Goal: Find specific page/section: Find specific page/section

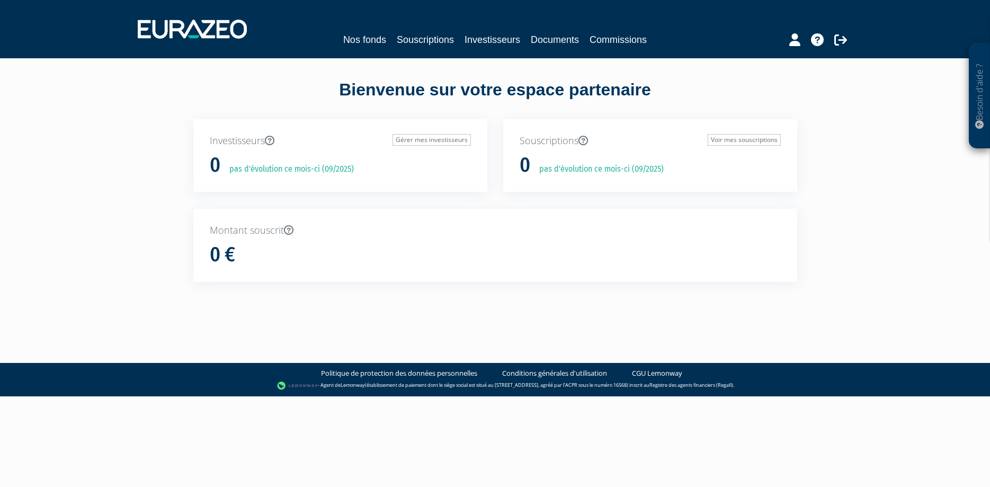
click at [394, 329] on body "Besoin d'aide ? × J'ai besoin d'aide Si vous avez une question à propos du fonc…" at bounding box center [495, 198] width 990 height 396
click at [548, 38] on link "Documents" at bounding box center [555, 39] width 48 height 15
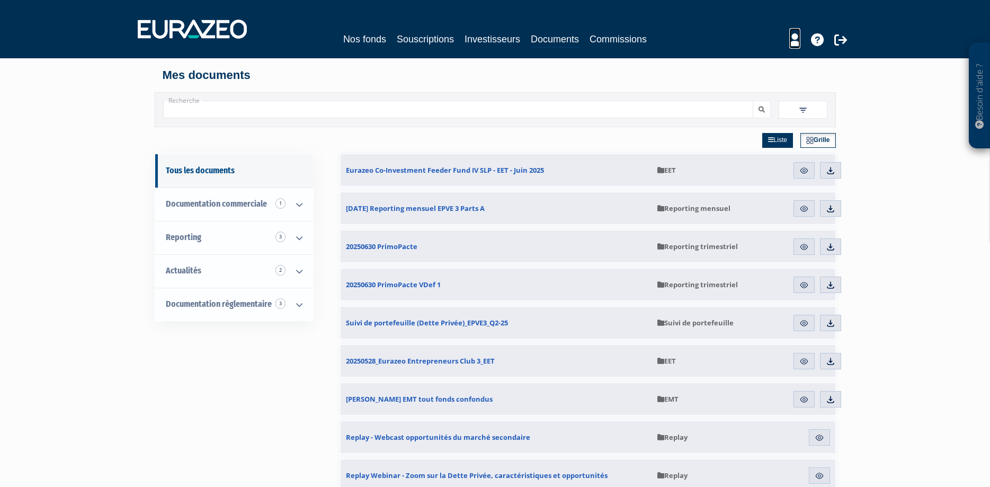
click at [799, 44] on icon at bounding box center [794, 39] width 11 height 13
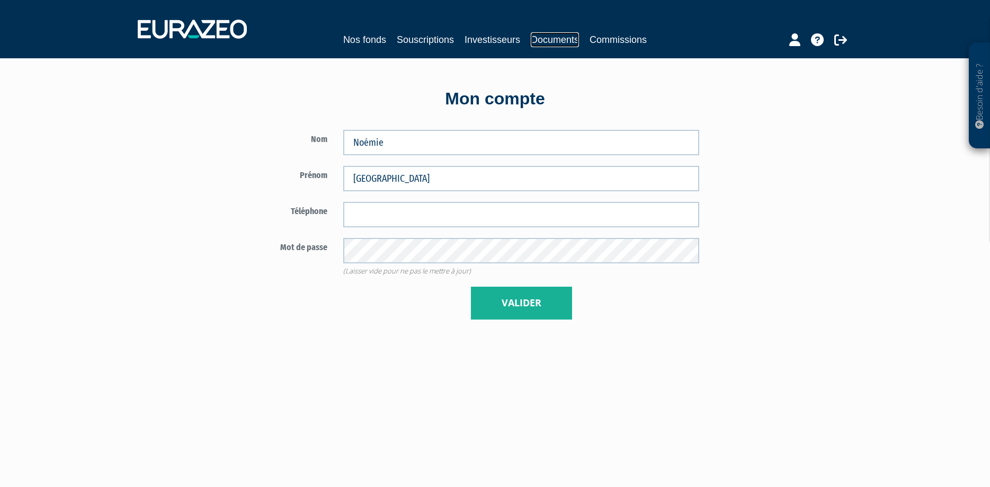
click at [559, 36] on link "Documents" at bounding box center [555, 39] width 48 height 15
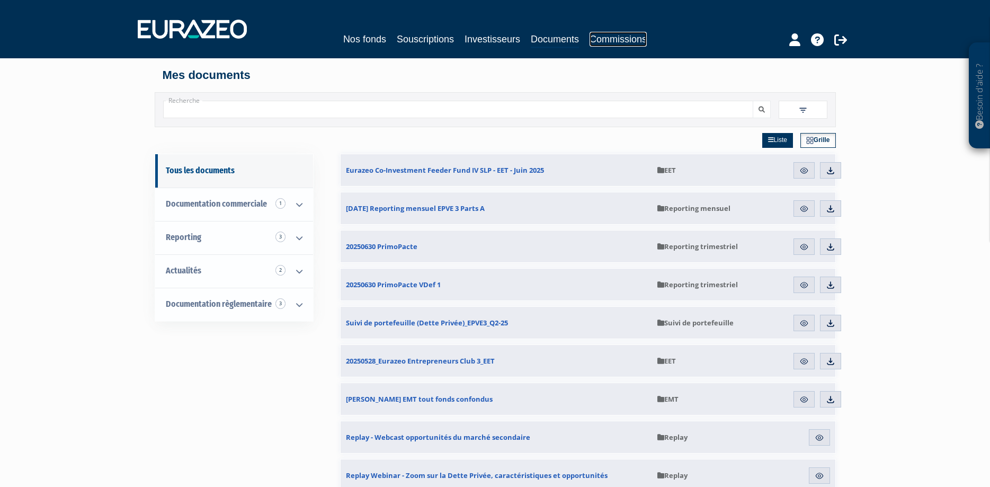
click at [601, 37] on link "Commissions" at bounding box center [617, 39] width 57 height 15
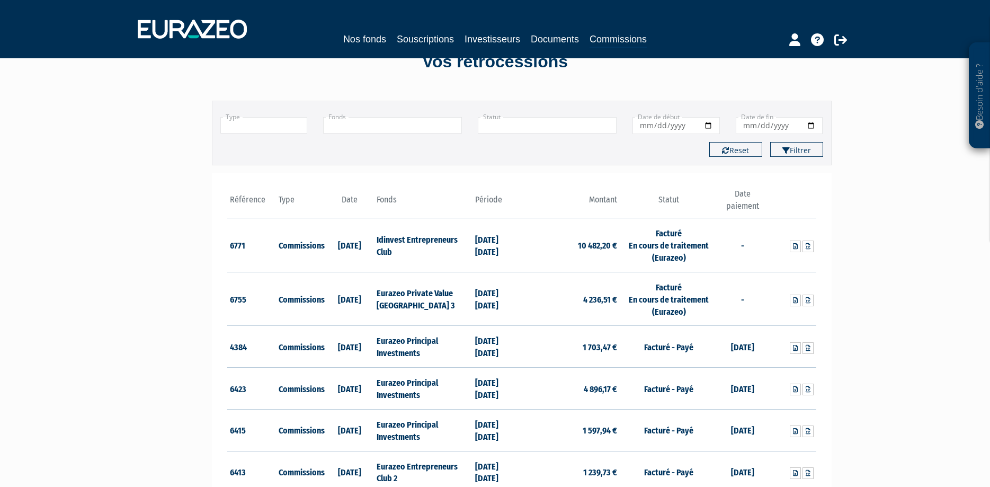
scroll to position [54, 0]
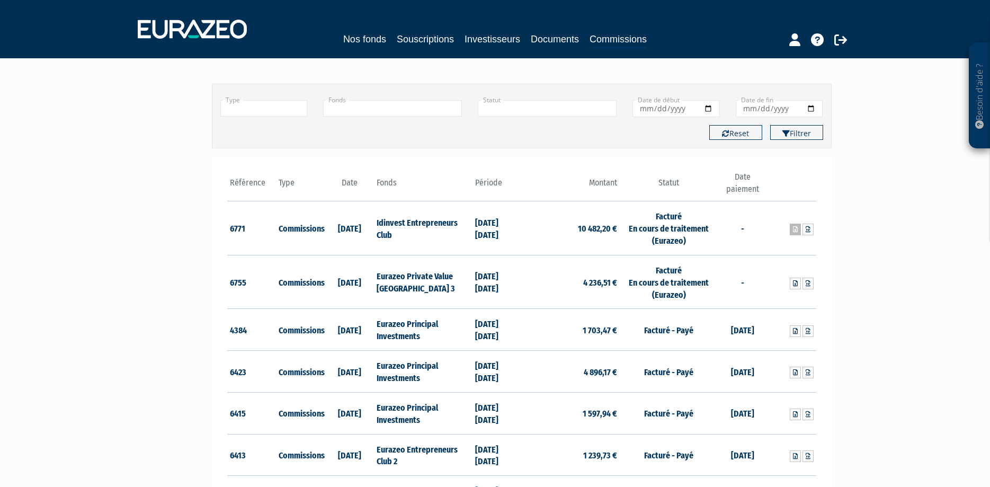
click at [793, 228] on icon at bounding box center [795, 229] width 5 height 6
click at [810, 229] on icon at bounding box center [808, 229] width 5 height 6
